Goal: Book appointment/travel/reservation

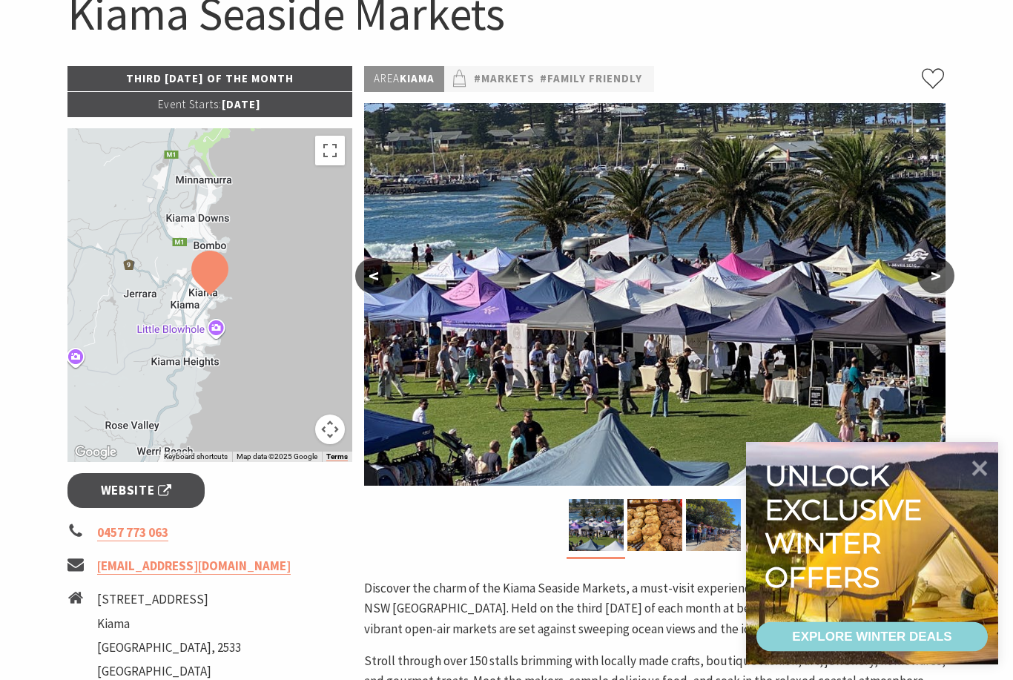
scroll to position [172, 0]
click at [967, 486] on icon at bounding box center [980, 468] width 36 height 36
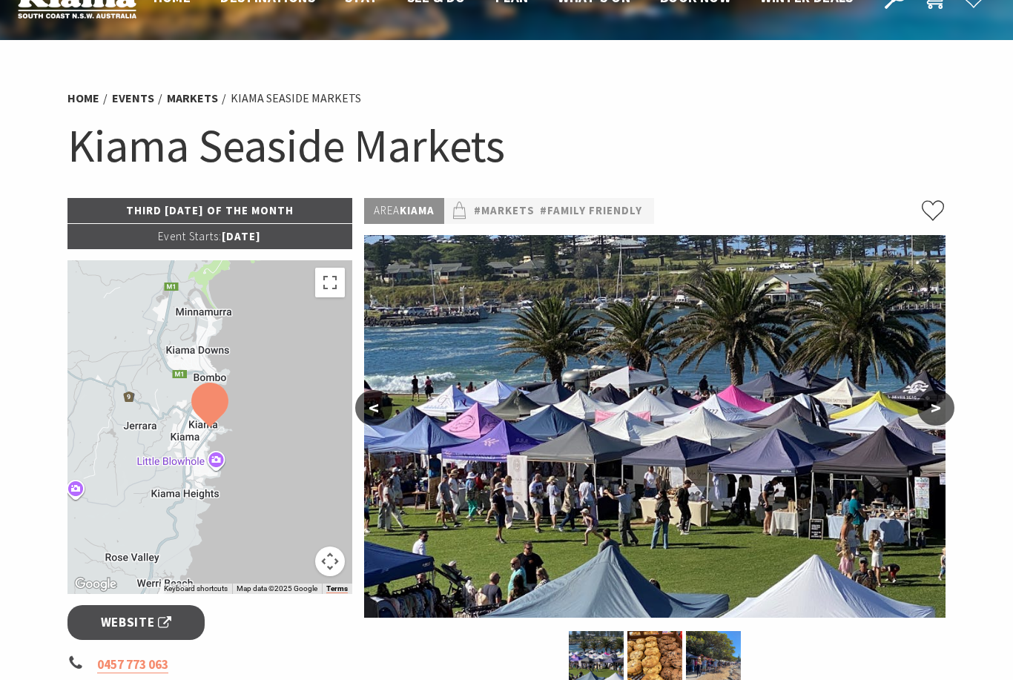
scroll to position [0, 0]
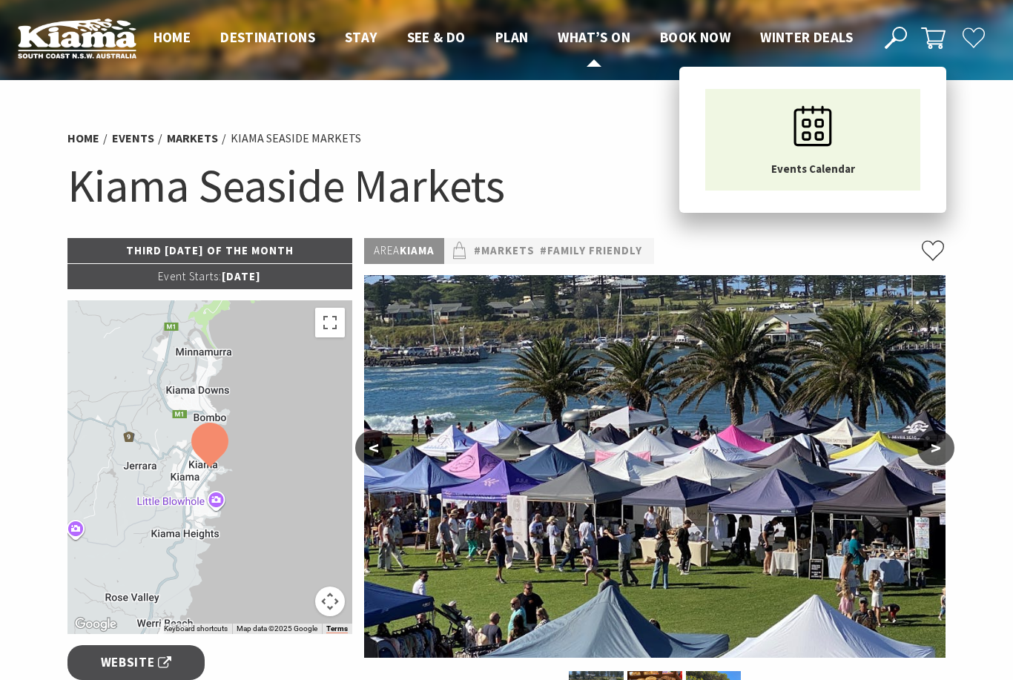
click at [575, 44] on span "What’s On" at bounding box center [594, 37] width 73 height 18
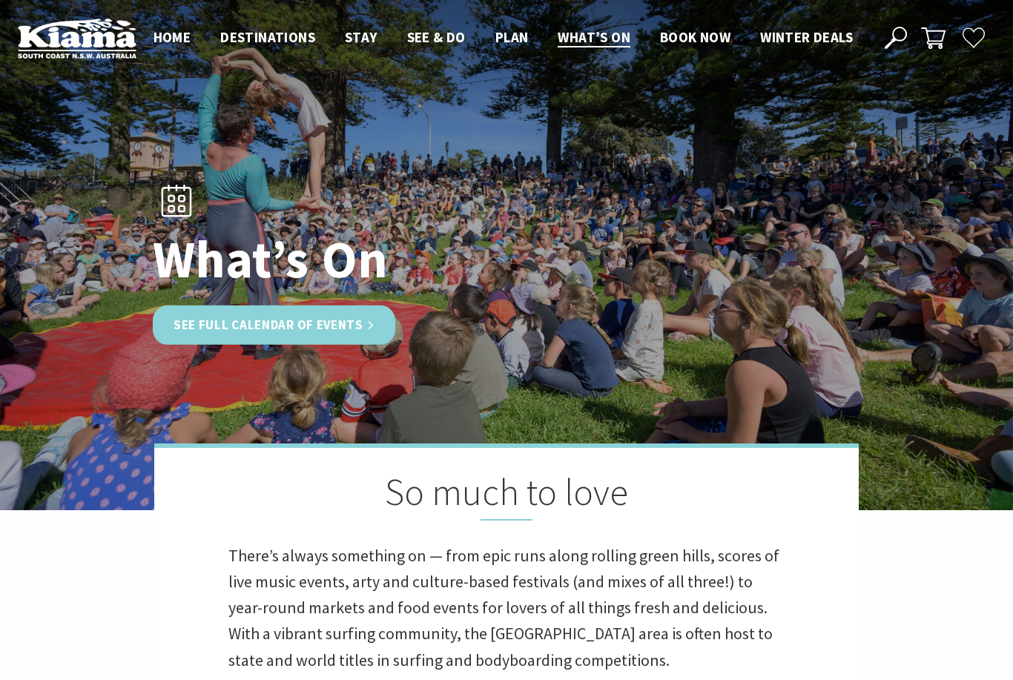
click at [208, 334] on link "See Full Calendar of Events" at bounding box center [274, 324] width 242 height 39
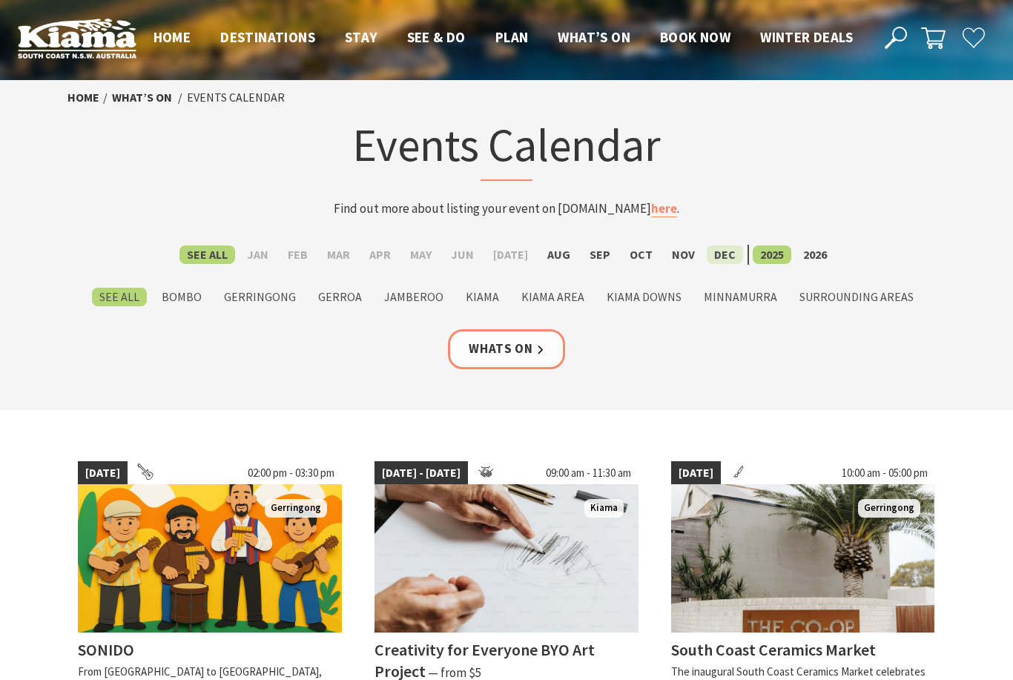
click at [715, 254] on label "Dec" at bounding box center [725, 254] width 36 height 19
click at [0, 0] on input "Dec" at bounding box center [0, 0] width 0 height 0
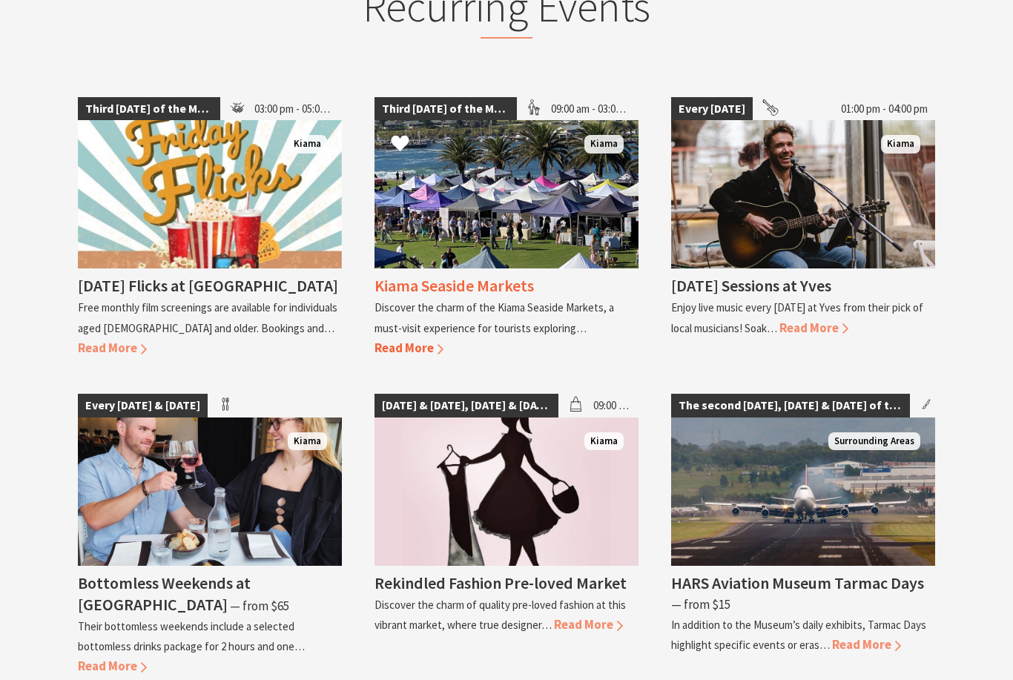
scroll to position [899, 0]
click at [404, 340] on span "Read More" at bounding box center [408, 348] width 69 height 16
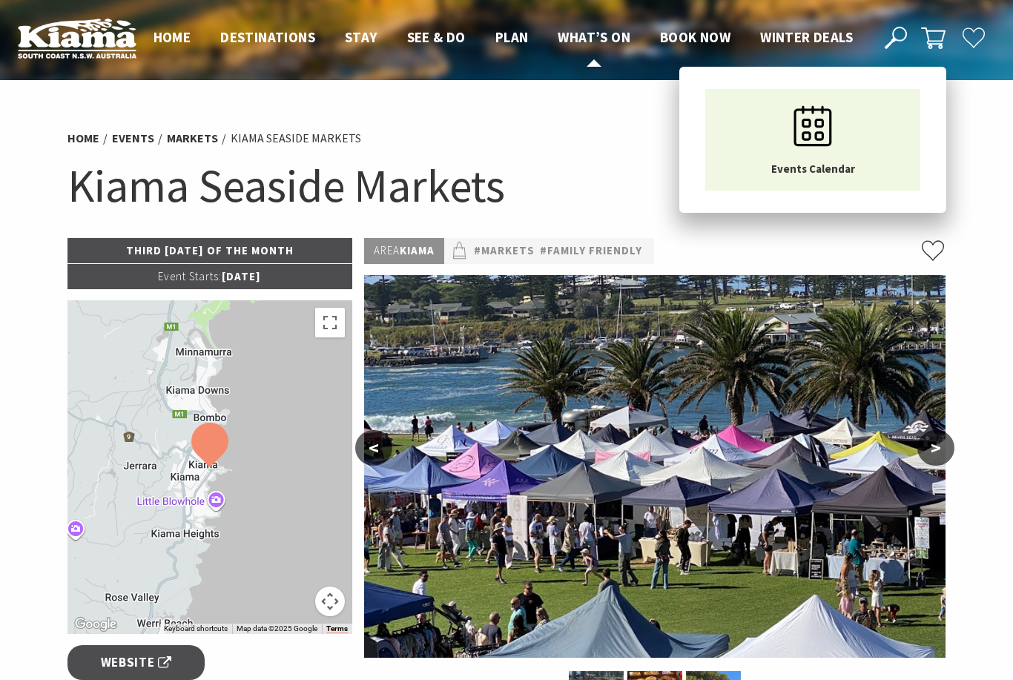
click at [567, 44] on span "What’s On" at bounding box center [594, 37] width 73 height 18
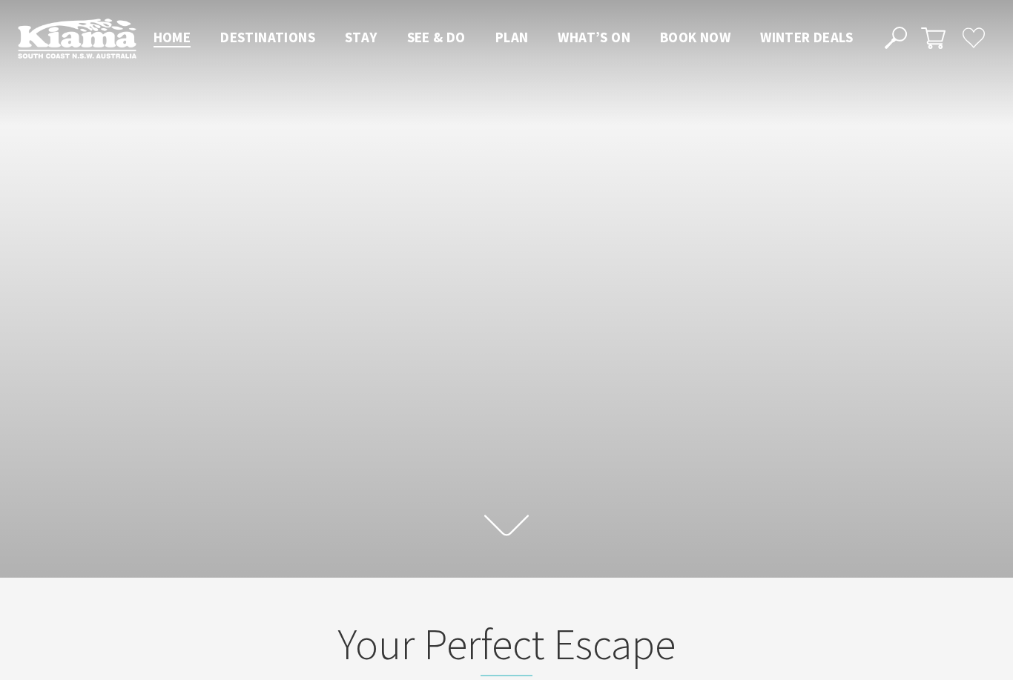
scroll to position [208, 1002]
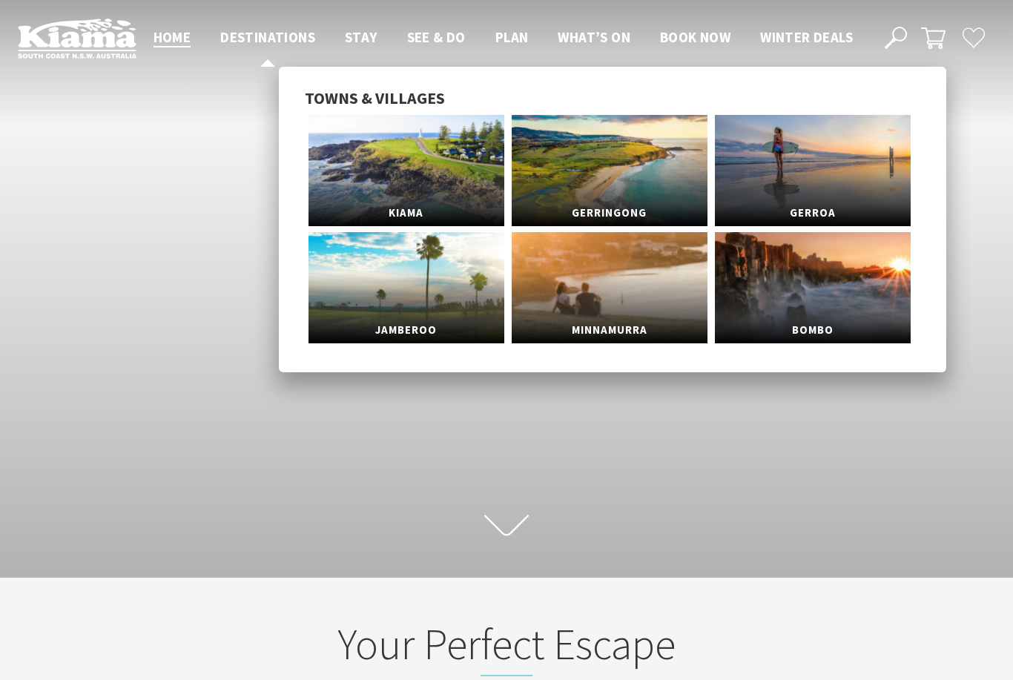
click at [254, 39] on link "Destinations" at bounding box center [267, 37] width 95 height 19
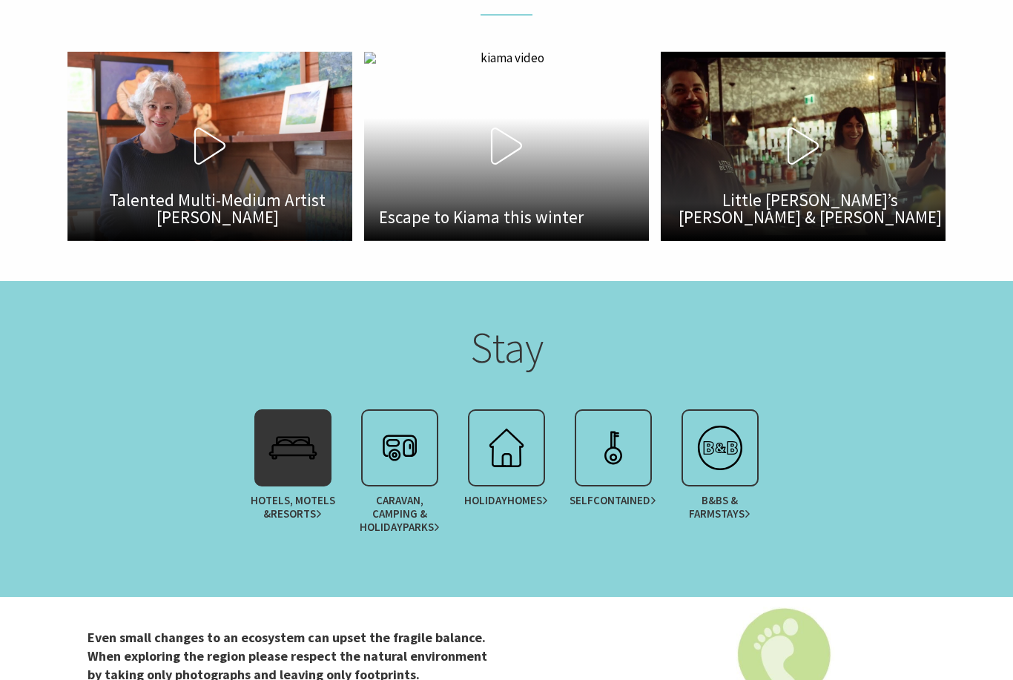
scroll to position [2743, 0]
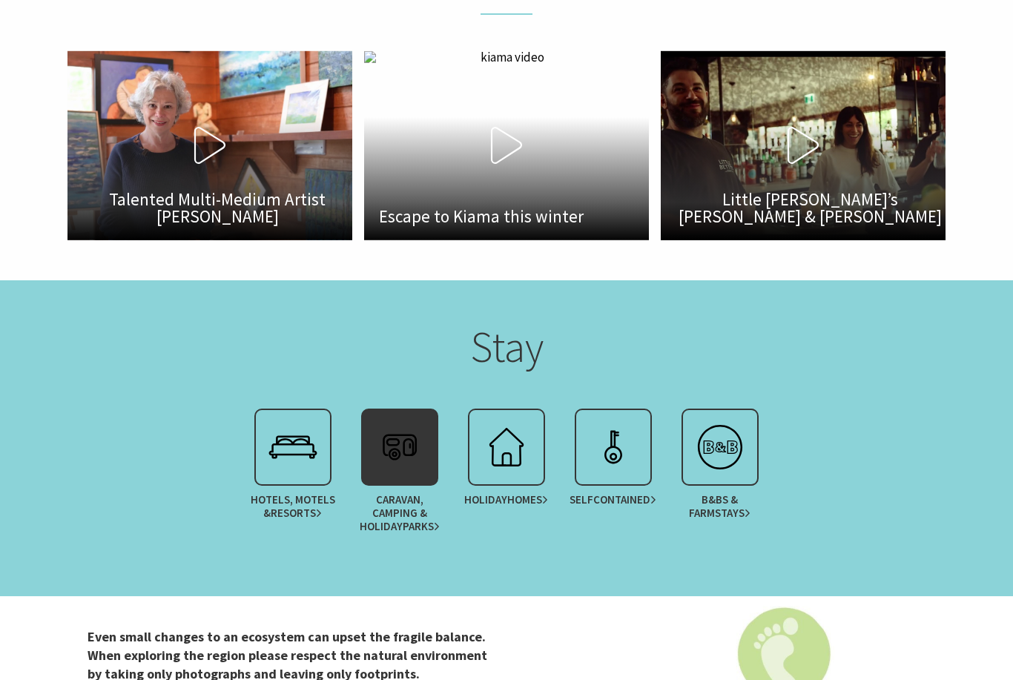
click at [407, 477] on img at bounding box center [399, 446] width 59 height 59
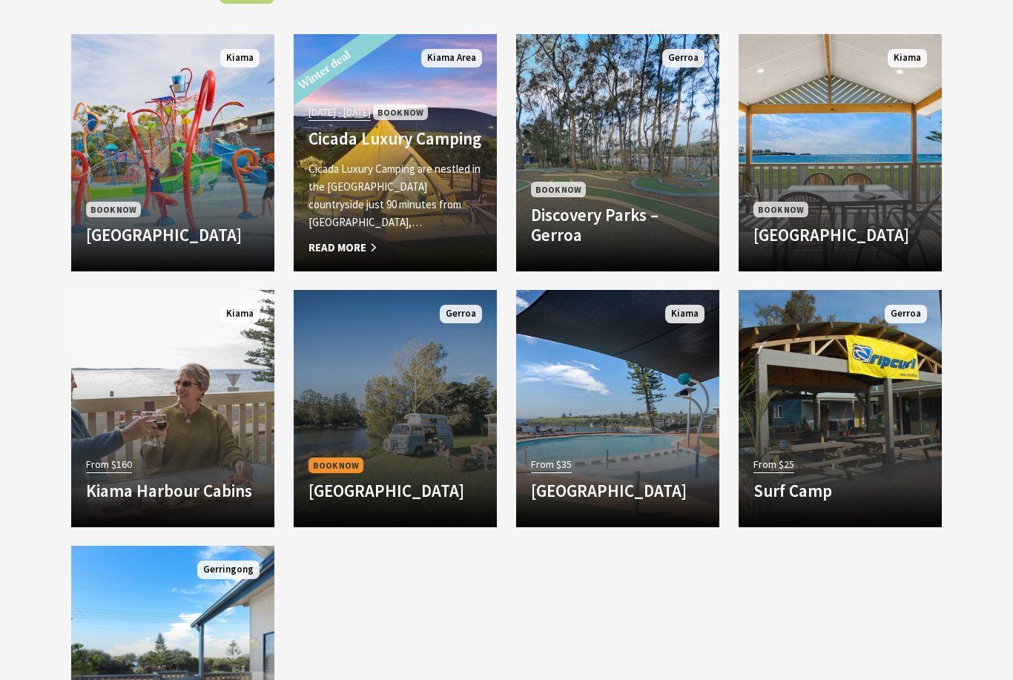
scroll to position [1309, 0]
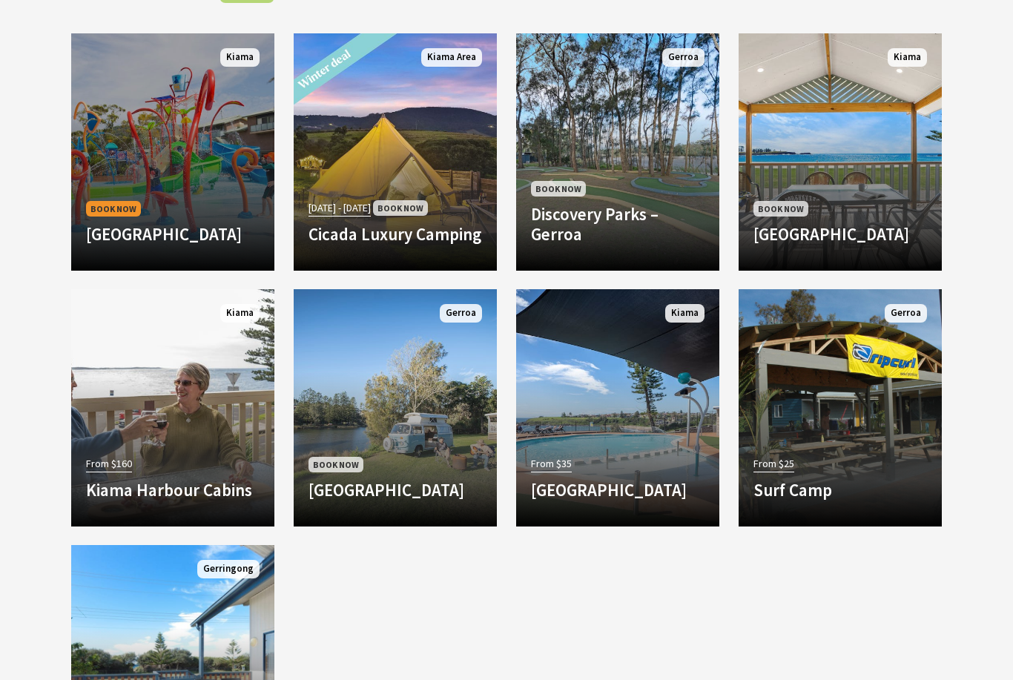
click at [142, 165] on link "Book Now BIG4 Easts Beach Holiday Park BIG4 Easts Beach Holiday Park has been f…" at bounding box center [172, 151] width 203 height 237
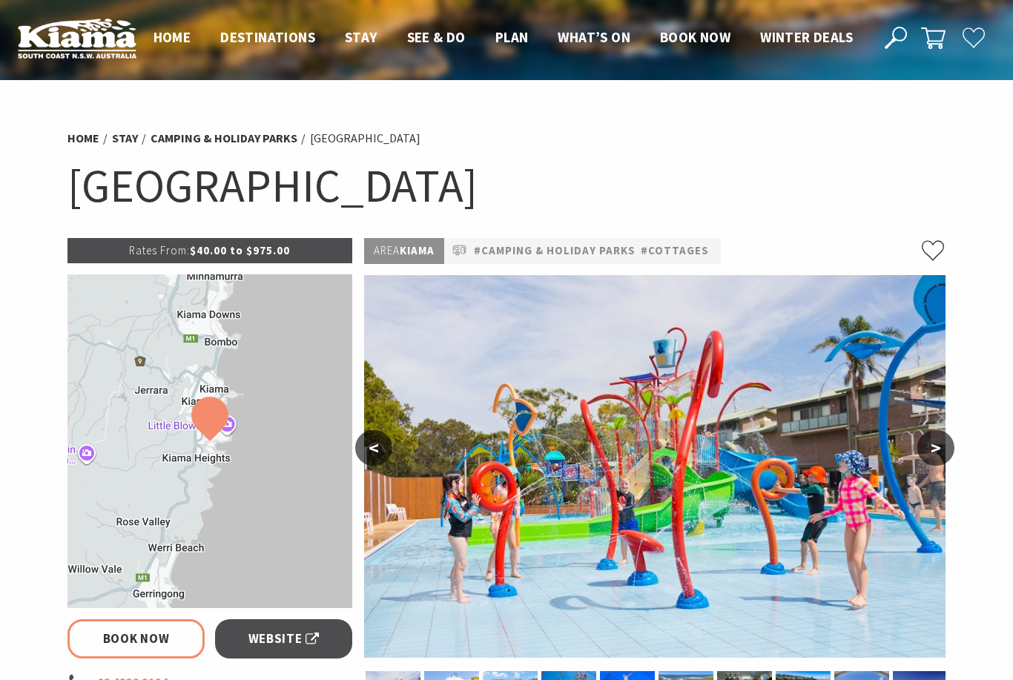
select select "3"
select select "2"
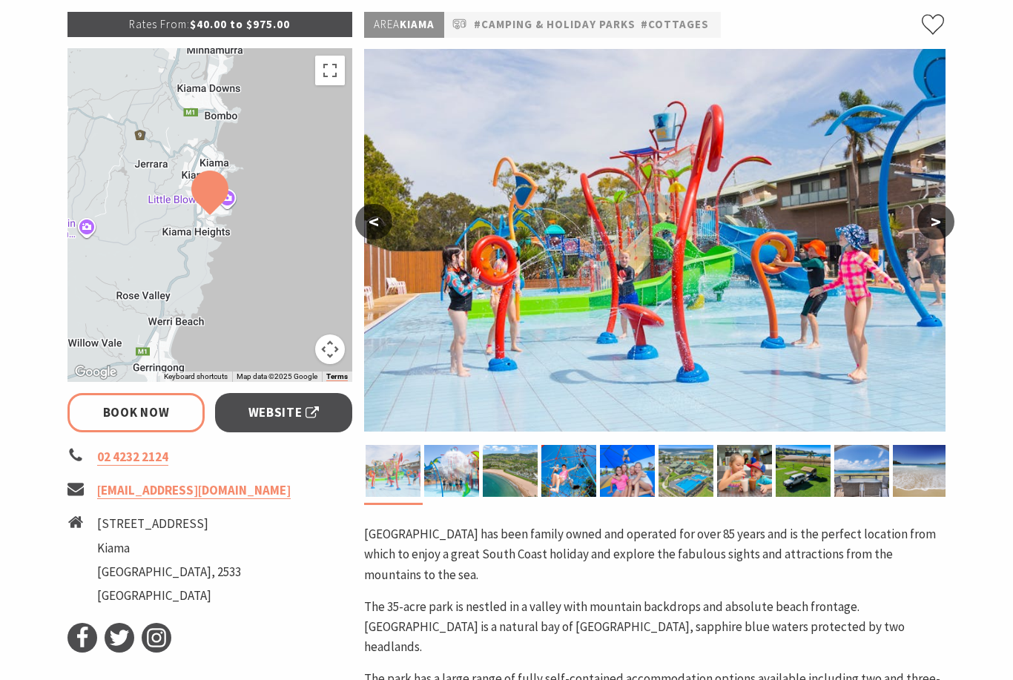
scroll to position [227, 0]
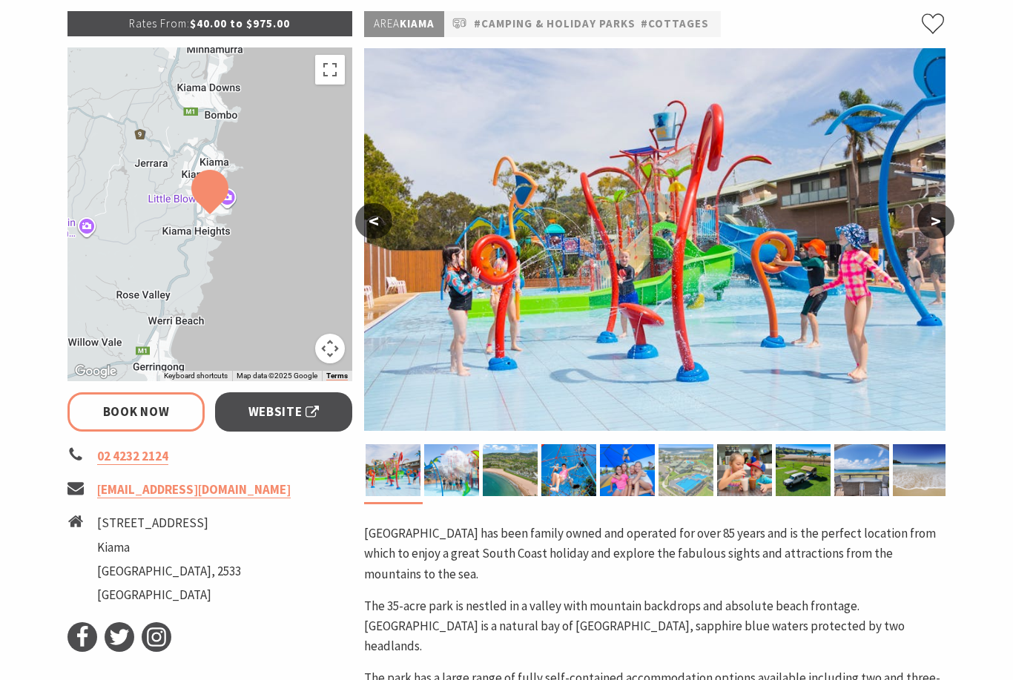
click at [689, 463] on img at bounding box center [685, 470] width 55 height 52
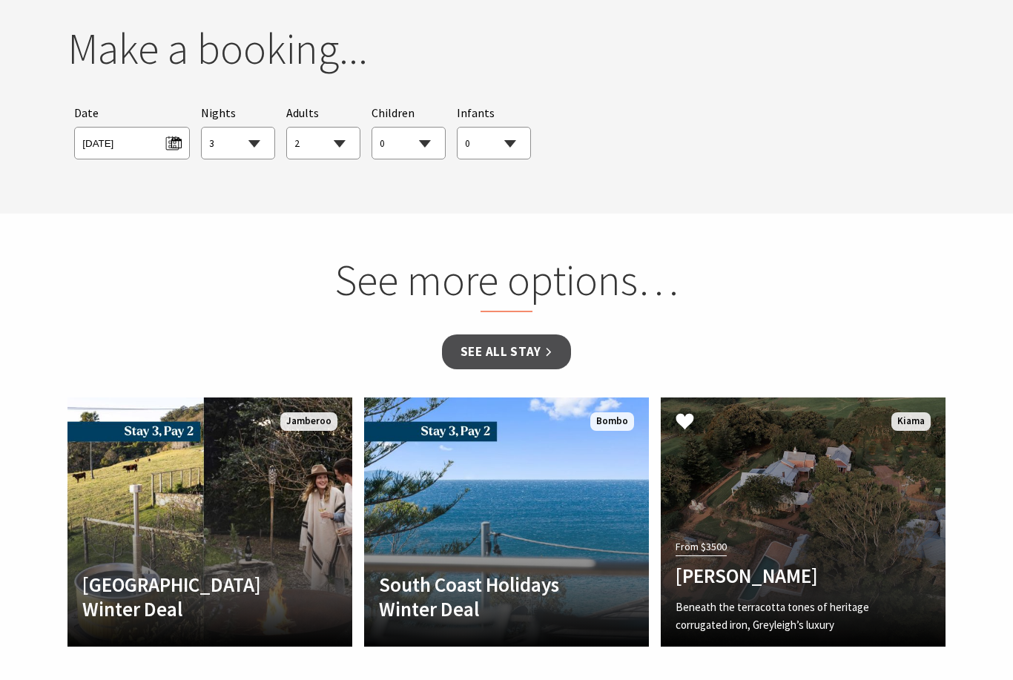
scroll to position [1445, 0]
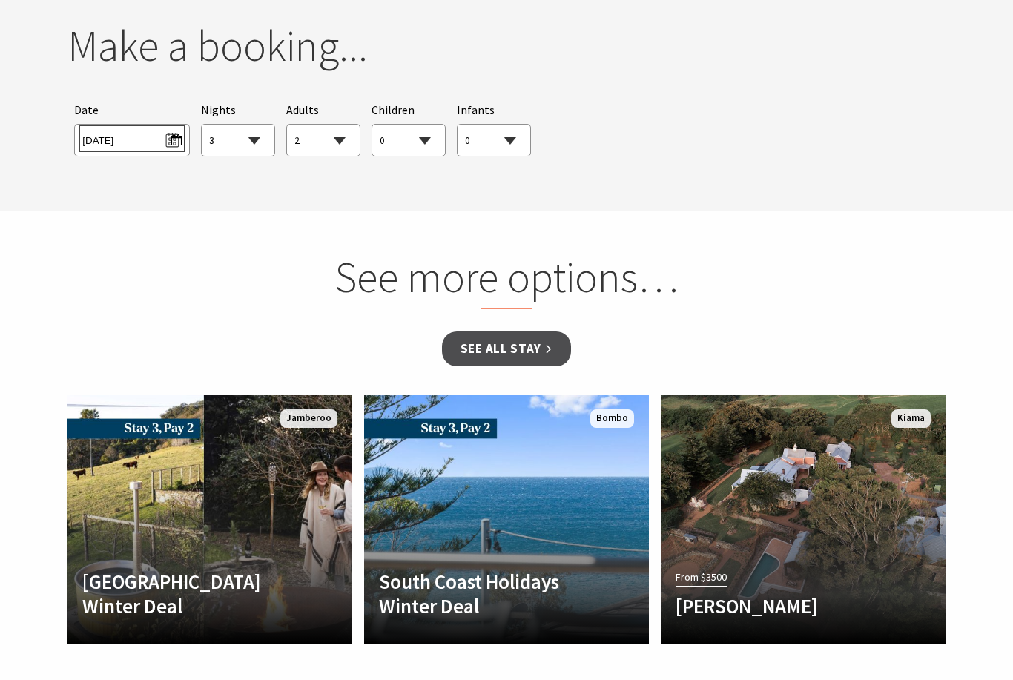
click at [168, 128] on span "[DATE]" at bounding box center [131, 138] width 99 height 20
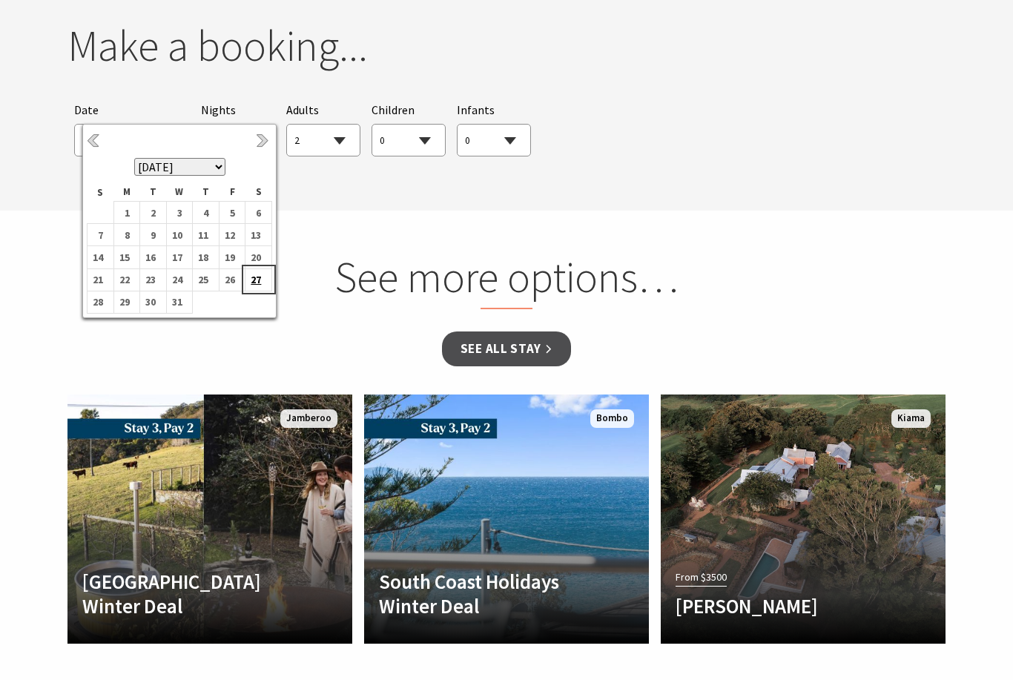
click at [255, 280] on b "27" at bounding box center [254, 279] width 19 height 19
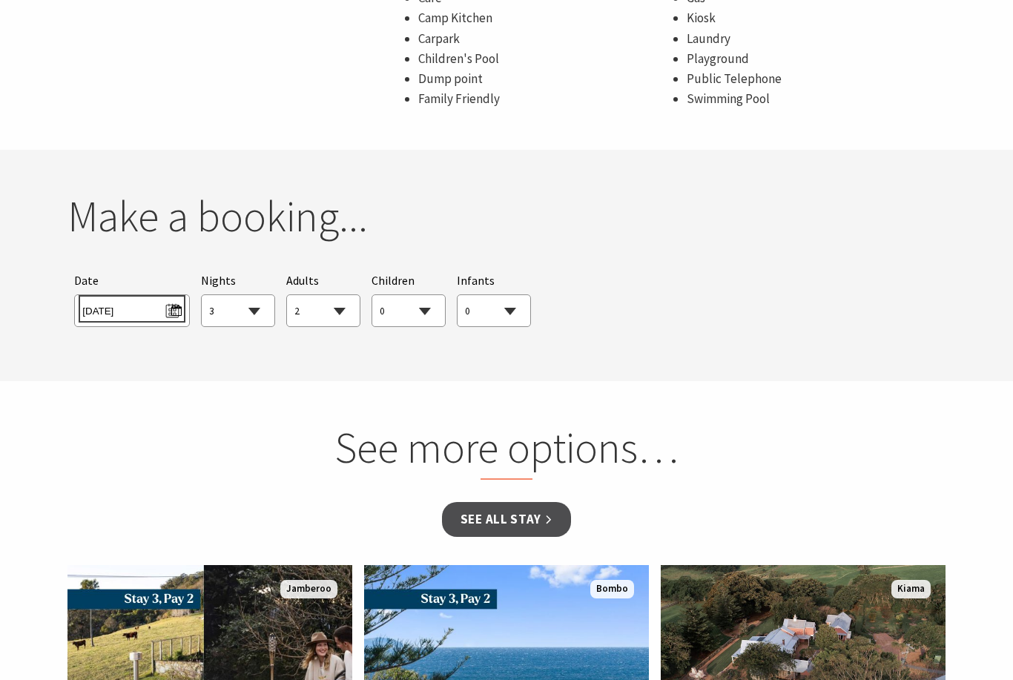
click at [165, 300] on span "[DATE]" at bounding box center [131, 310] width 99 height 20
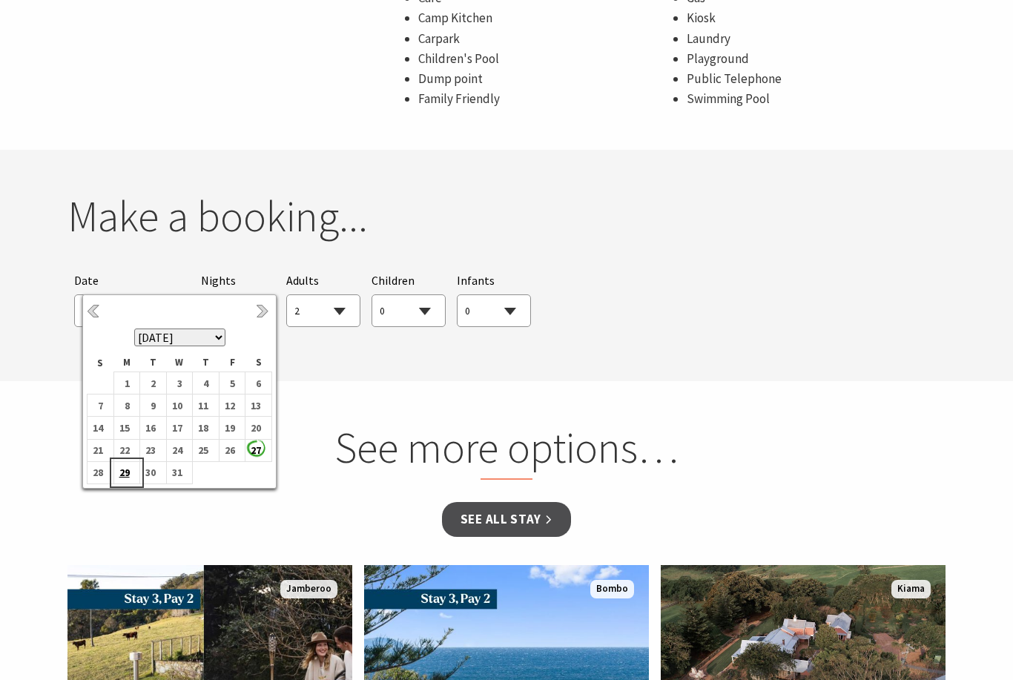
click at [123, 474] on b "29" at bounding box center [123, 472] width 19 height 19
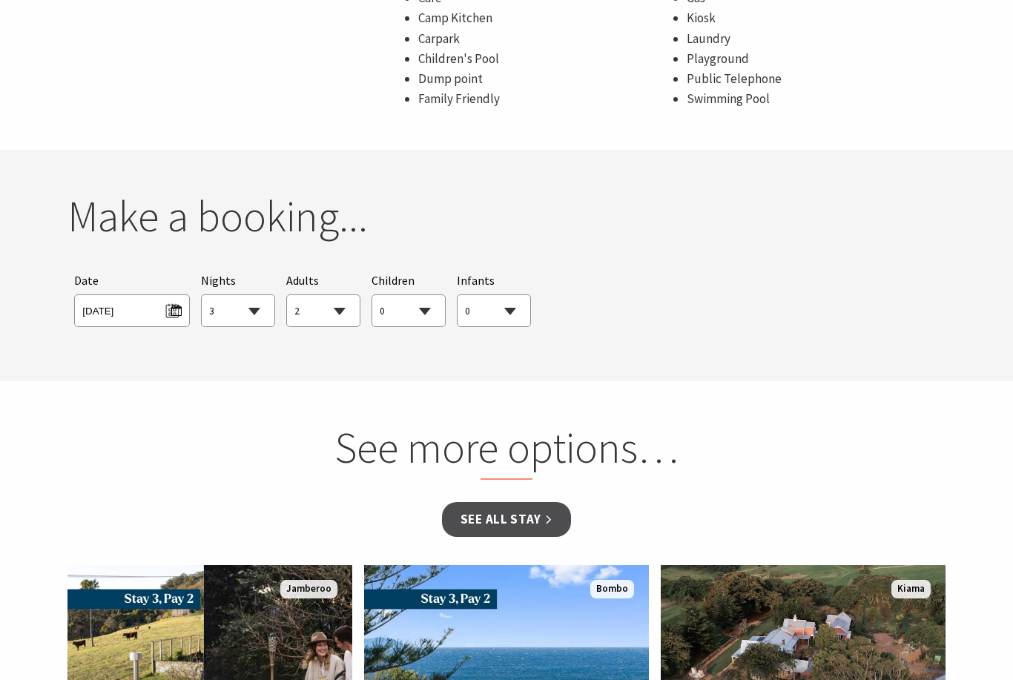
select select "6"
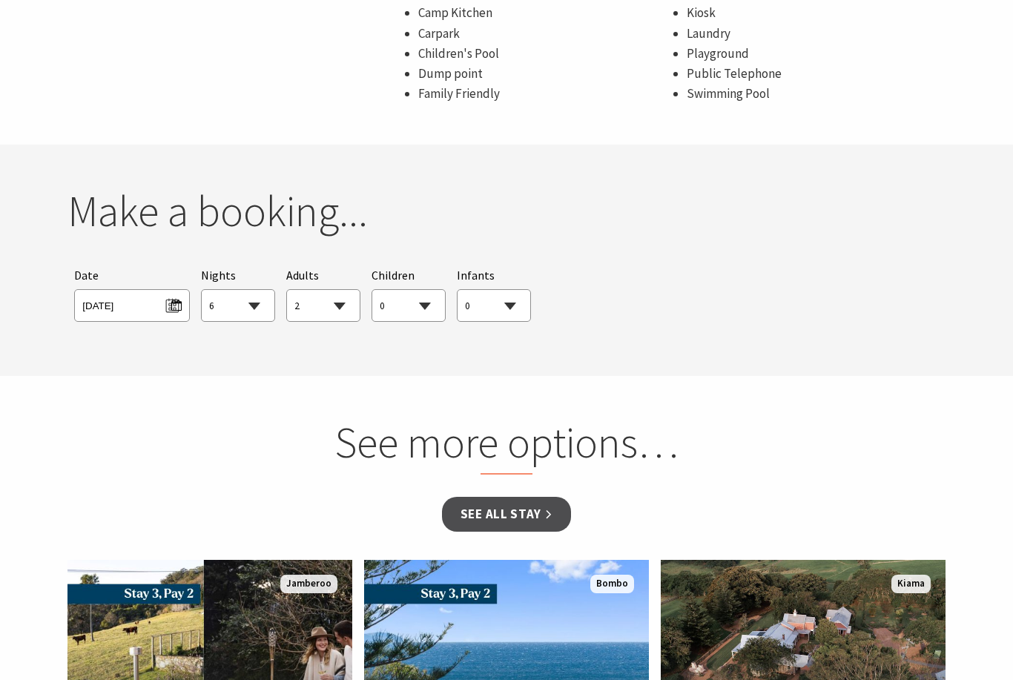
scroll to position [1263, 0]
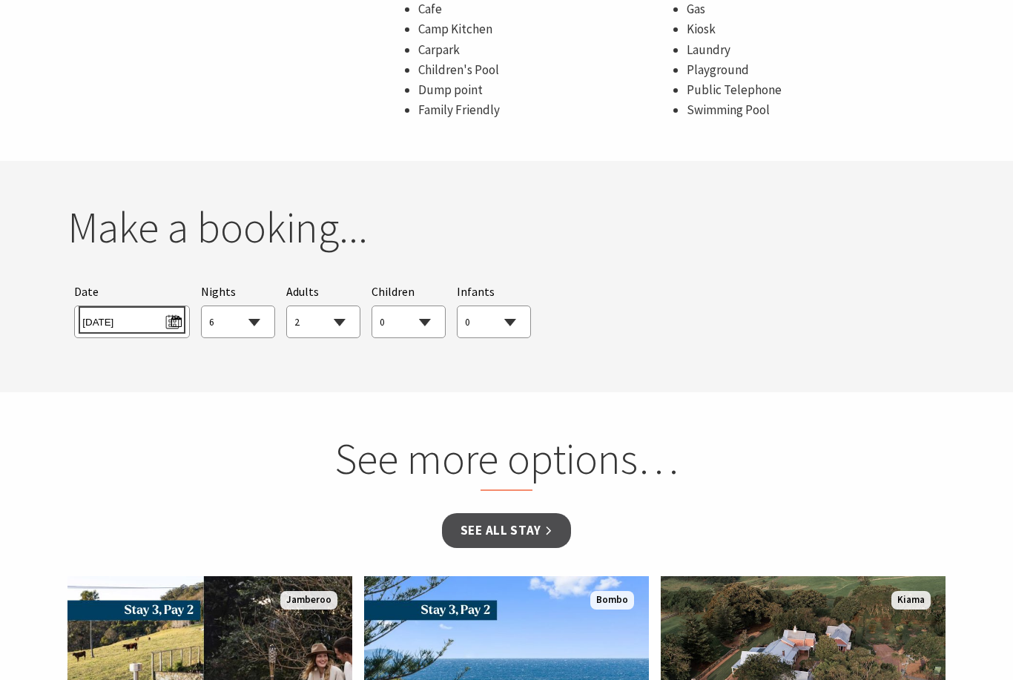
click at [172, 311] on span "[DATE]" at bounding box center [131, 321] width 99 height 20
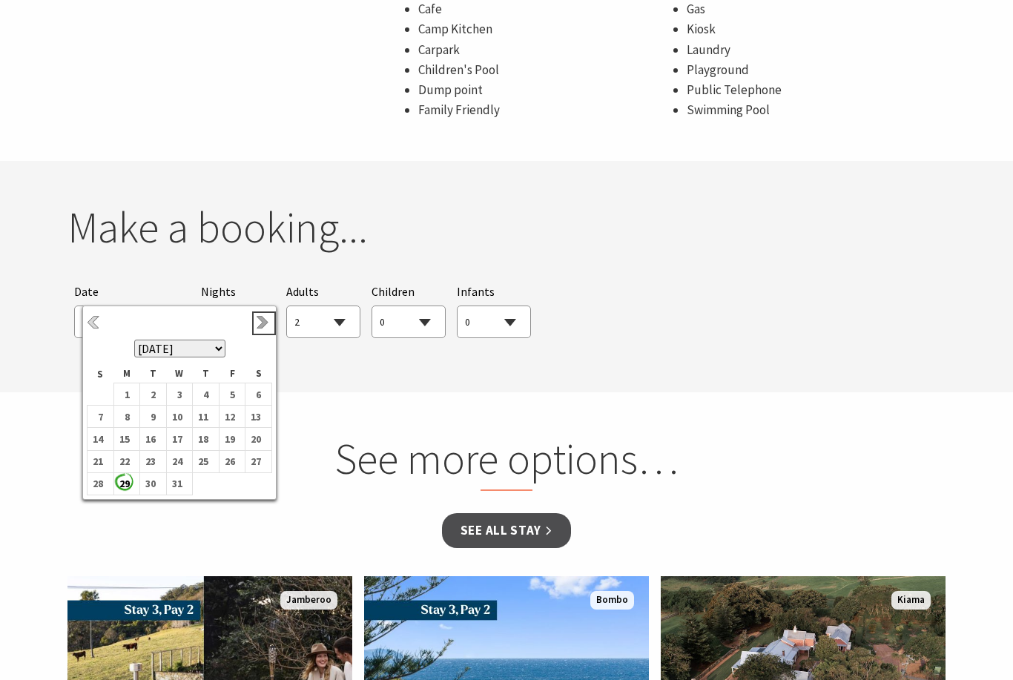
click at [266, 322] on link "Next" at bounding box center [264, 323] width 16 height 16
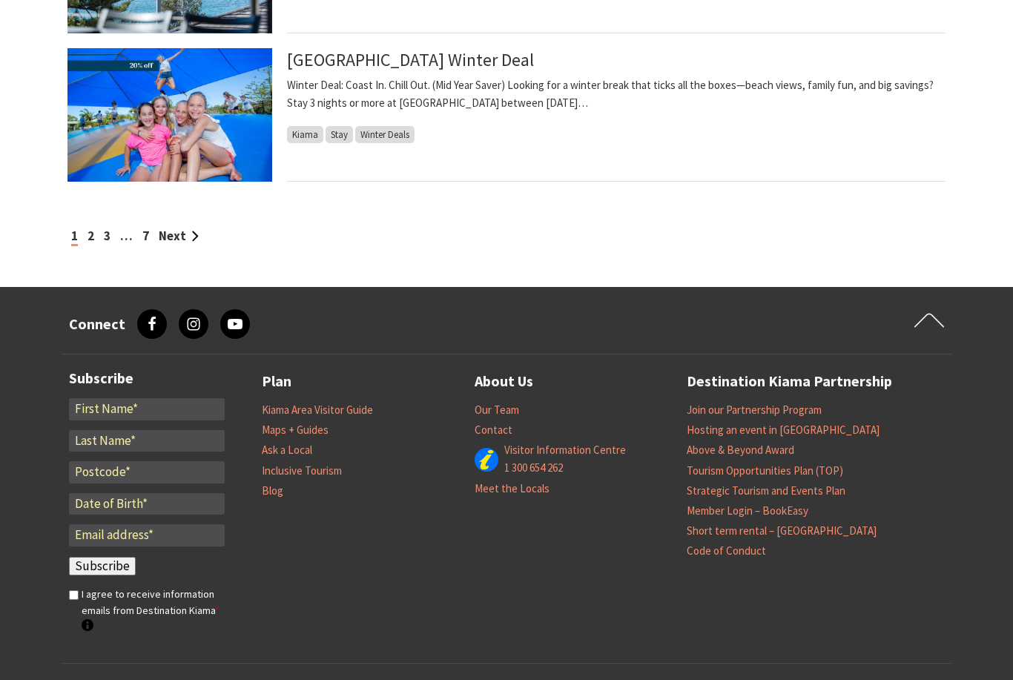
scroll to position [1711, 0]
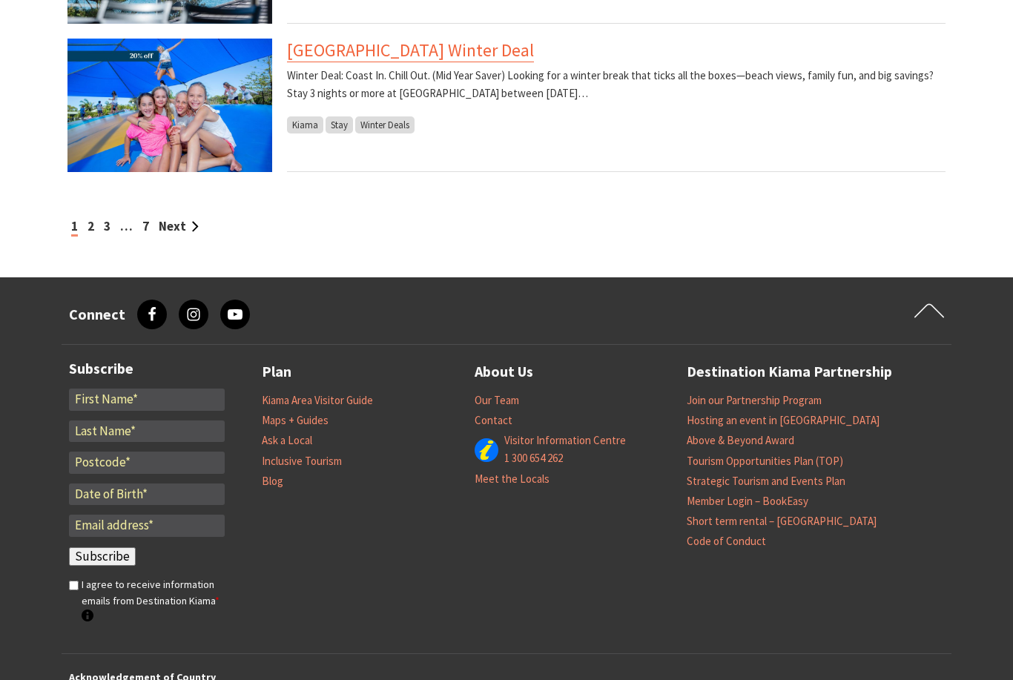
click at [328, 59] on link "[GEOGRAPHIC_DATA] Winter Deal" at bounding box center [410, 51] width 247 height 24
